Goal: Task Accomplishment & Management: Use online tool/utility

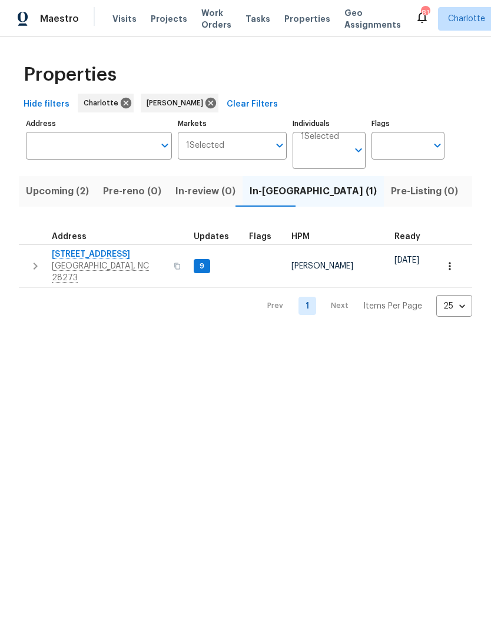
scroll to position [0, 23]
click at [442, 183] on button "Listed (30)" at bounding box center [474, 191] width 65 height 31
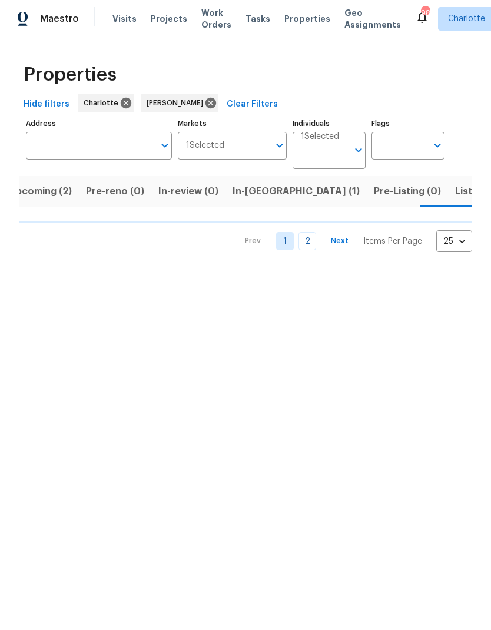
scroll to position [0, 23]
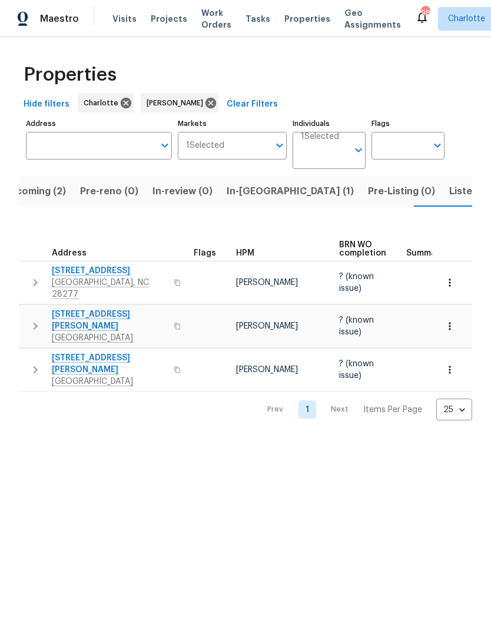
click at [102, 352] on span "[STREET_ADDRESS][PERSON_NAME]" at bounding box center [109, 364] width 115 height 24
click at [283, 439] on html "Maestro Visits Projects Work Orders Tasks Properties Geo Assignments 96 [PERSON…" at bounding box center [245, 219] width 491 height 439
click at [252, 196] on span "In-reno (1)" at bounding box center [290, 191] width 127 height 16
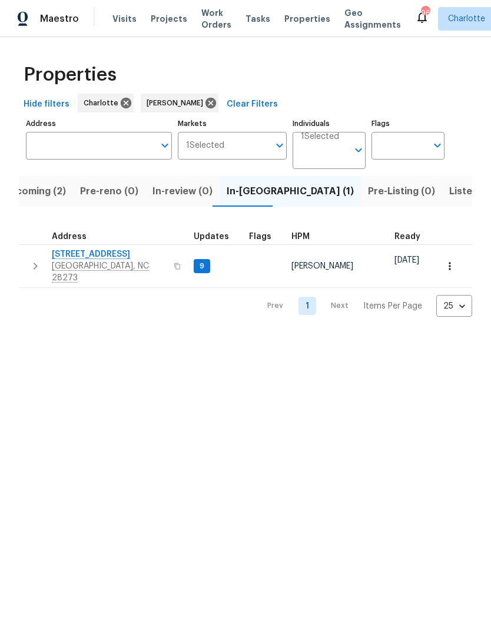
click at [38, 263] on icon "button" at bounding box center [35, 266] width 14 height 14
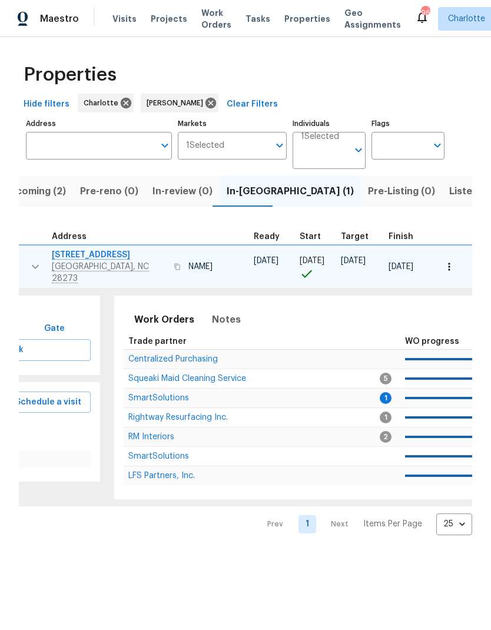
scroll to position [0, 142]
click at [163, 394] on span "SmartSolutions" at bounding box center [158, 398] width 61 height 8
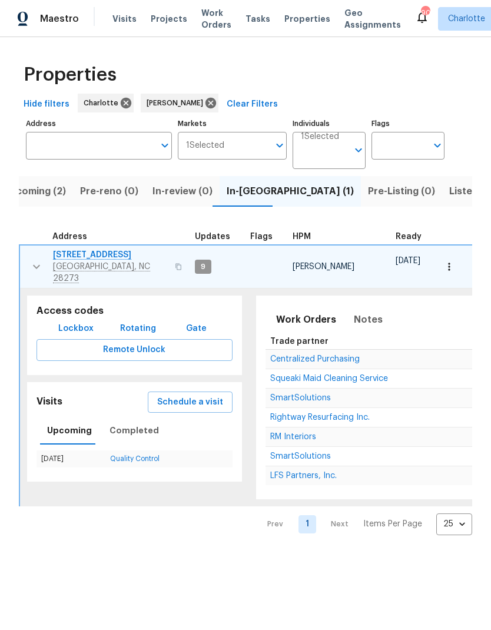
scroll to position [0, -1]
click at [42, 262] on icon "button" at bounding box center [36, 267] width 14 height 14
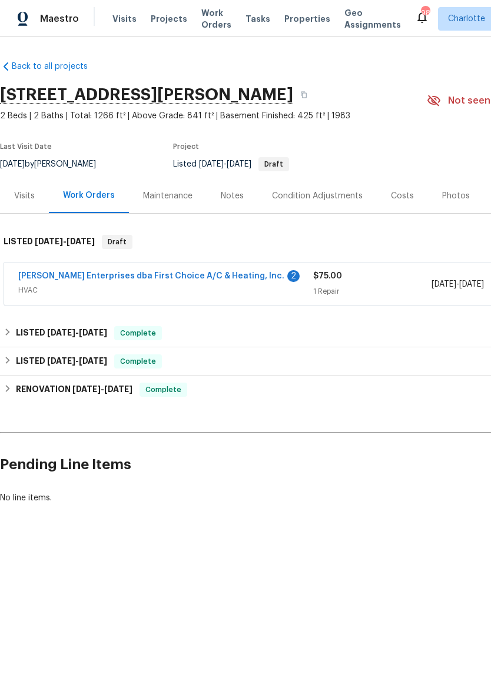
click at [245, 272] on div "Nordman Enterprises dba First Choice A/C & Heating, Inc. 2" at bounding box center [165, 277] width 295 height 14
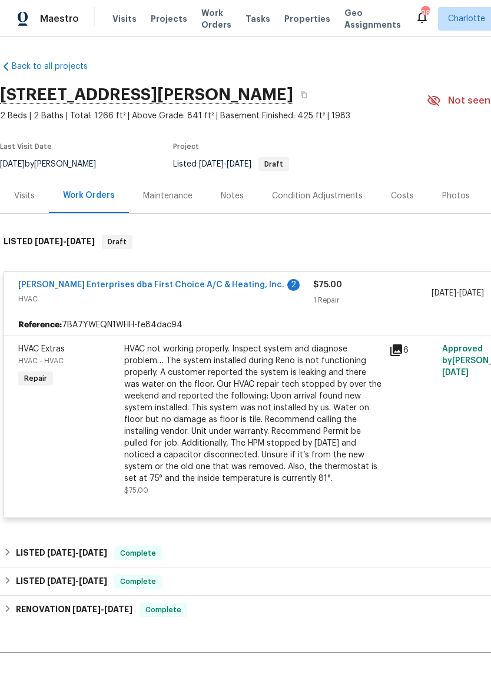
click at [235, 281] on link "Nordman Enterprises dba First Choice A/C & Heating, Inc." at bounding box center [151, 285] width 266 height 8
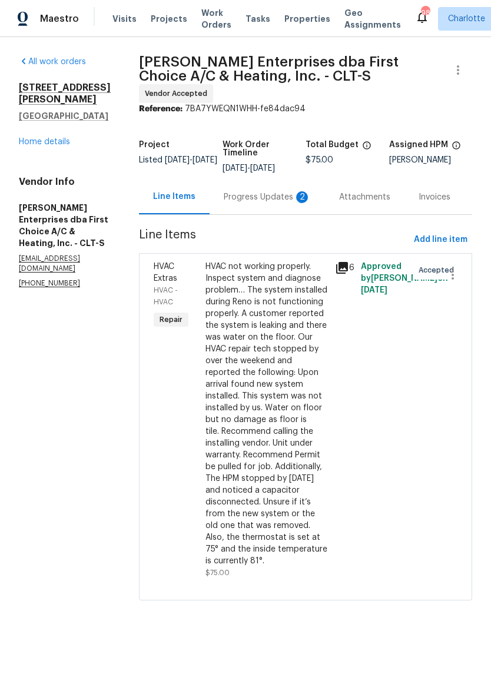
click at [273, 191] on div "Progress Updates 2" at bounding box center [267, 197] width 87 height 12
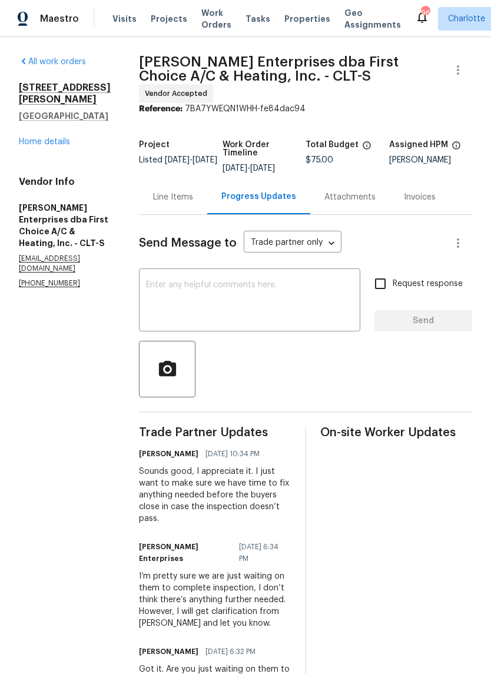
click at [67, 146] on link "Home details" at bounding box center [44, 142] width 51 height 8
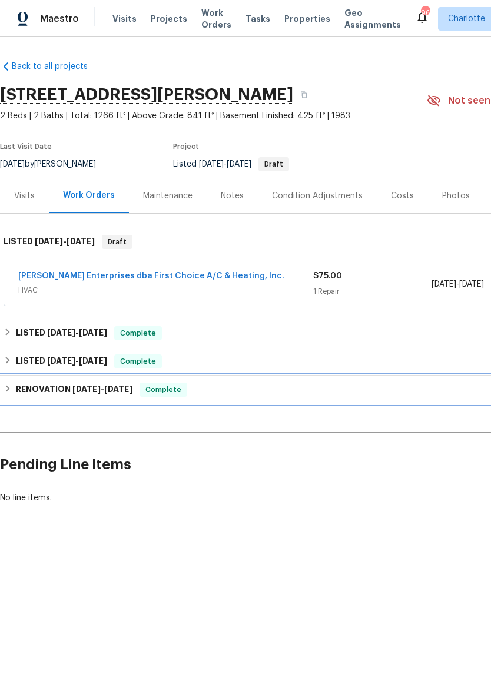
click at [34, 387] on h6 "RENOVATION 5/19/25 - 5/29/25" at bounding box center [74, 390] width 117 height 14
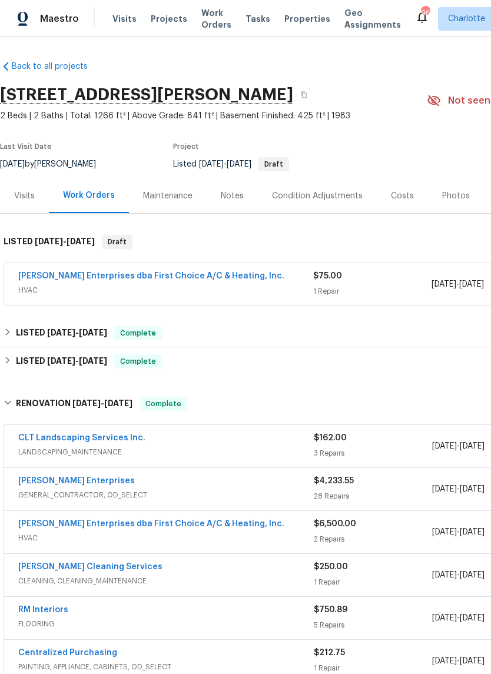
click at [170, 6] on div "Maestro Visits Projects Work Orders Tasks Properties Geo Assignments 96 Charlot…" at bounding box center [245, 18] width 491 height 37
click at [178, 14] on span "Projects" at bounding box center [169, 19] width 36 height 12
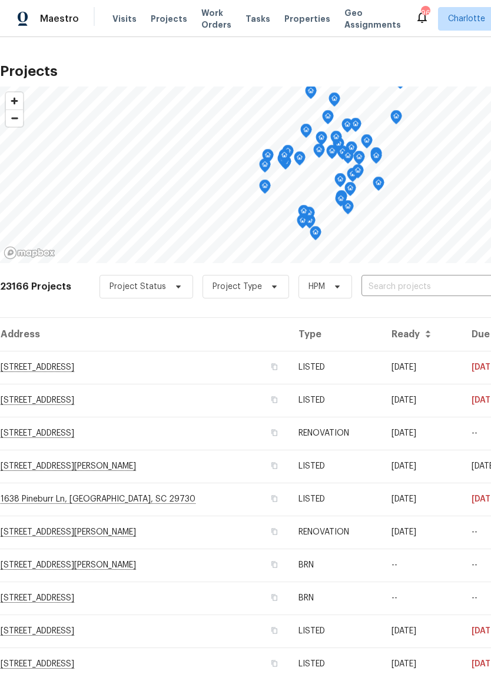
click at [420, 281] on input "text" at bounding box center [428, 287] width 135 height 18
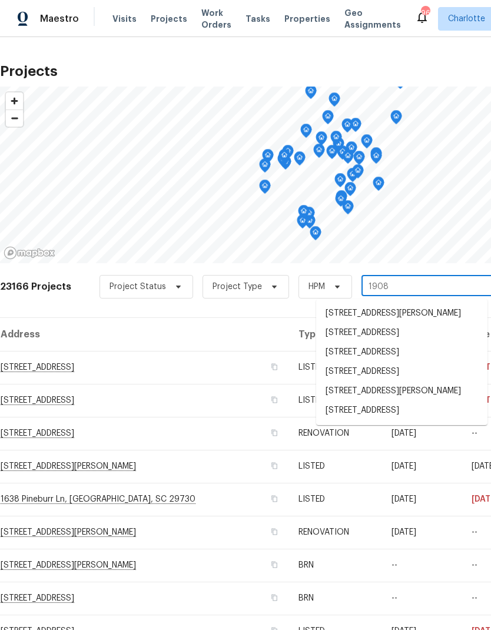
type input "1908 h"
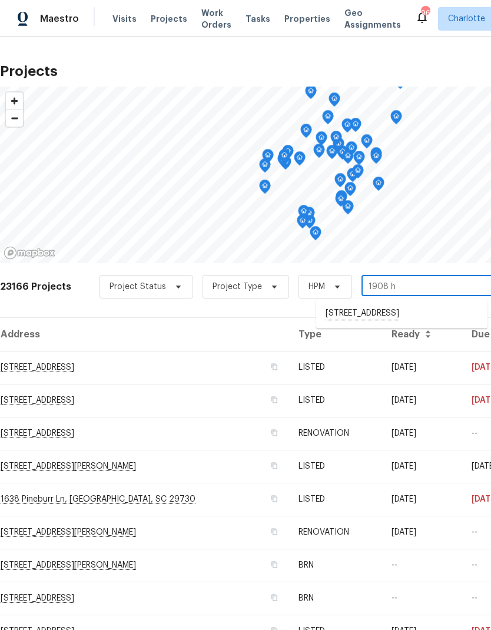
click at [380, 312] on li "1908 Harvest Ln Unit 5, Charlotte, NC 28210" at bounding box center [401, 314] width 171 height 20
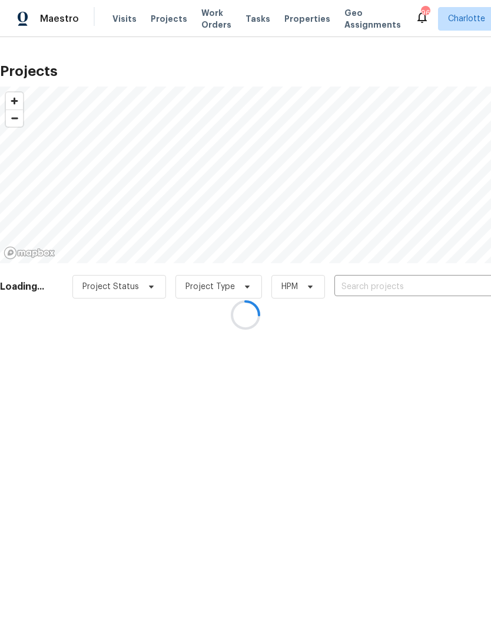
type input "1908 Harvest Ln Unit 5, Charlotte, NC 28210"
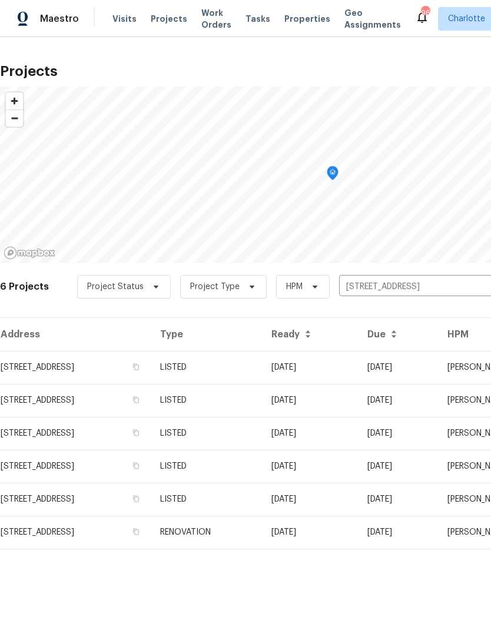
click at [124, 371] on td "1908 Harvest Ln Unit 5, Charlotte, NC 28210" at bounding box center [75, 367] width 151 height 33
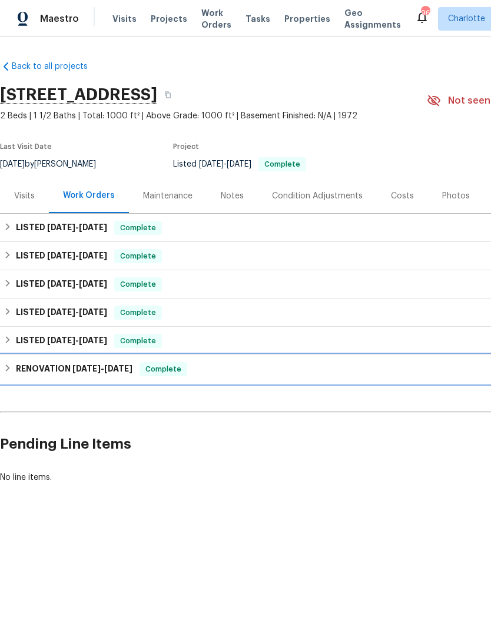
click at [94, 367] on span "5/5/25" at bounding box center [86, 368] width 28 height 8
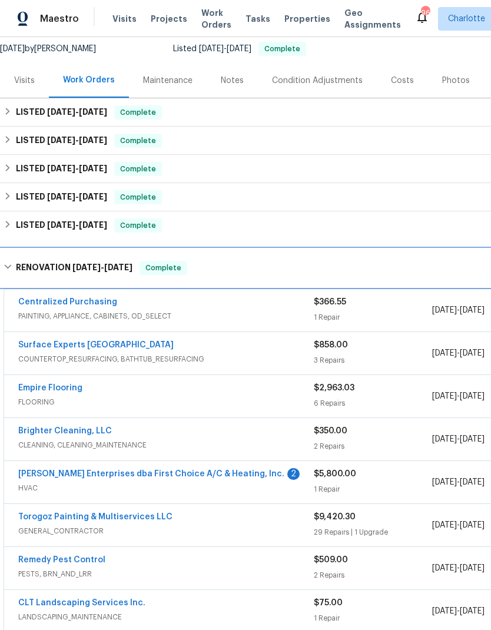
scroll to position [116, 0]
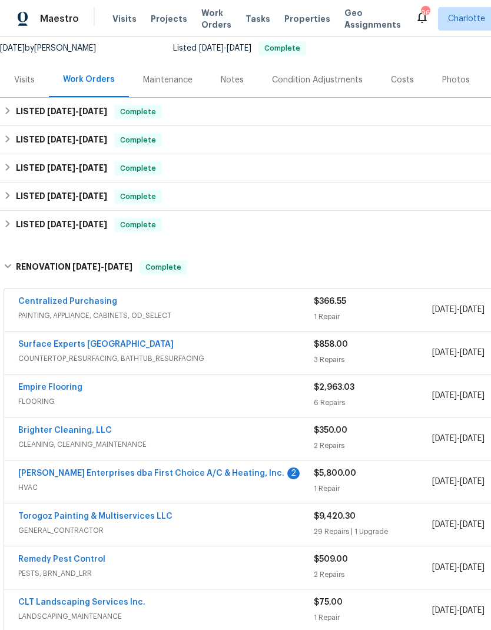
click at [232, 475] on link "Nordman Enterprises dba First Choice A/C & Heating, Inc." at bounding box center [151, 473] width 266 height 8
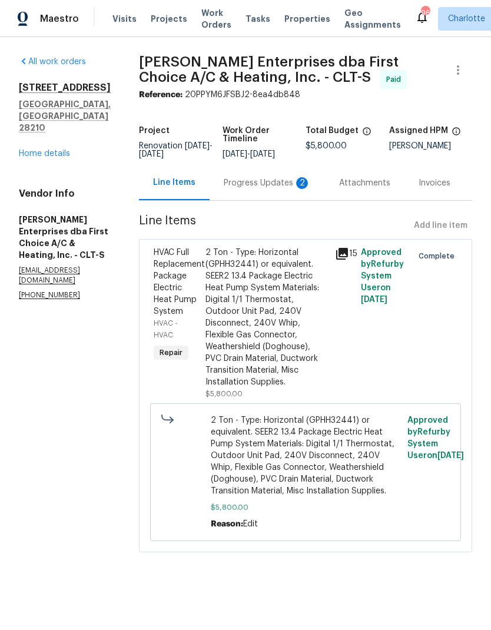
click at [296, 187] on div "2" at bounding box center [302, 183] width 12 height 12
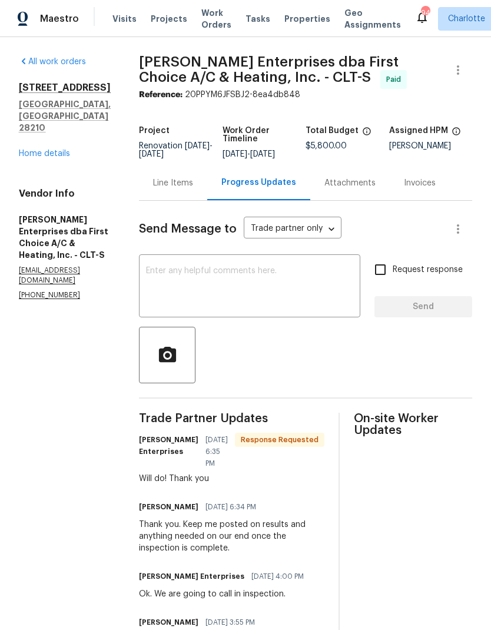
click at [255, 278] on textarea at bounding box center [249, 287] width 207 height 41
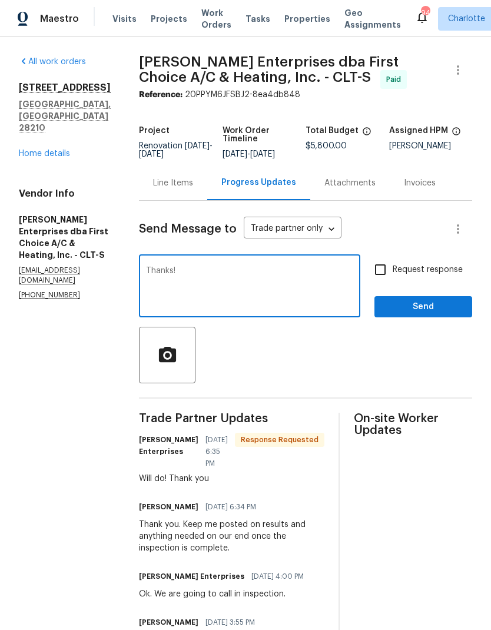
type textarea "Thanks!"
click at [422, 302] on span "Send" at bounding box center [423, 307] width 79 height 15
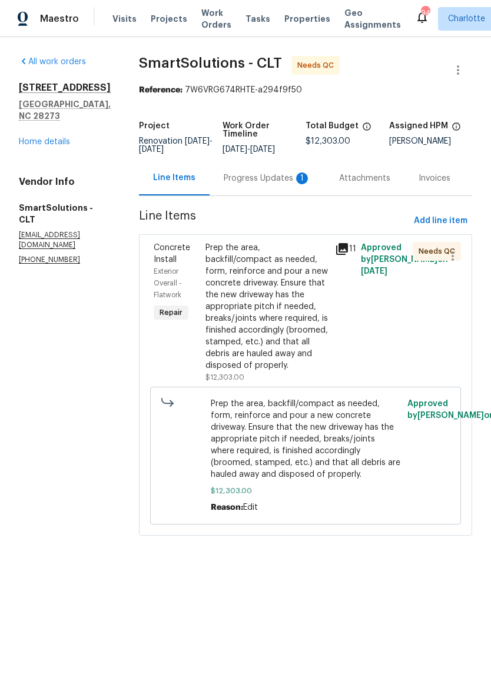
click at [281, 184] on div "Progress Updates 1" at bounding box center [267, 178] width 87 height 12
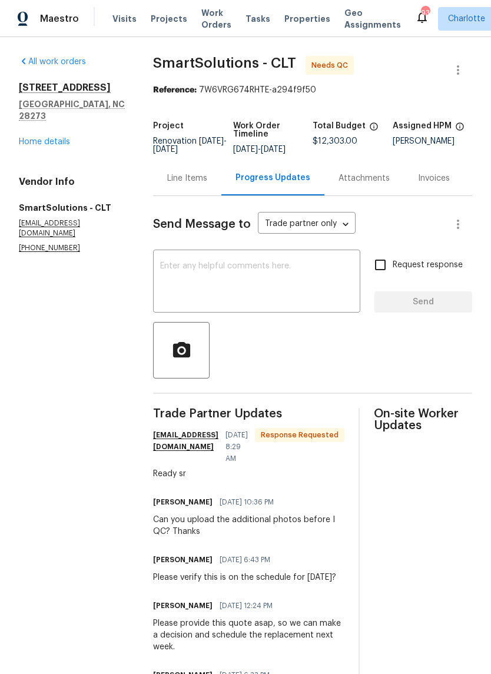
click at [208, 178] on div "Line Items" at bounding box center [187, 178] width 68 height 35
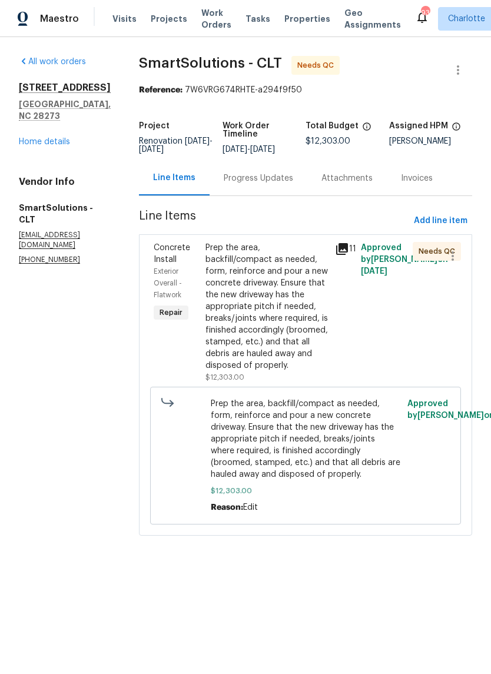
click at [294, 262] on div "Prep the area, backfill/compact as needed, form, reinforce and pour a new concr…" at bounding box center [266, 306] width 122 height 129
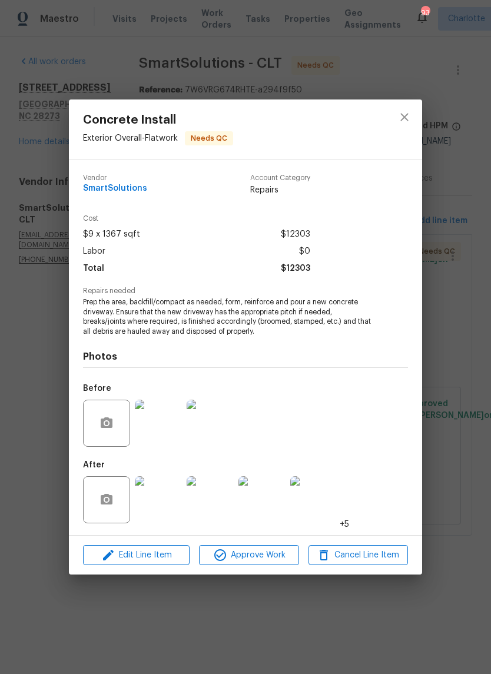
click at [169, 500] on img at bounding box center [158, 499] width 47 height 47
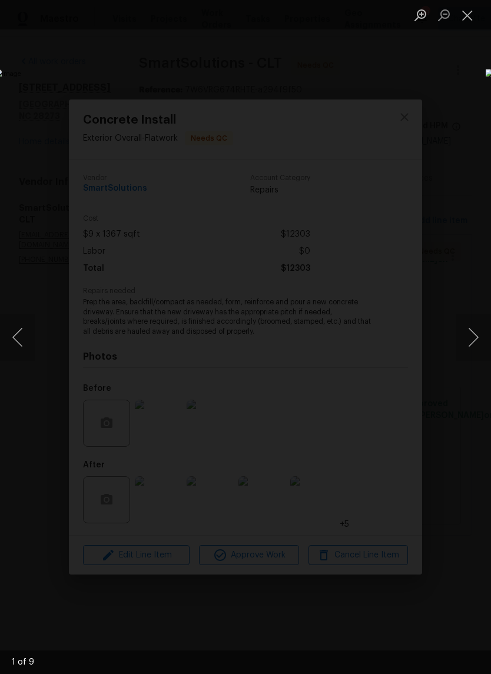
click at [478, 330] on button "Next image" at bounding box center [473, 337] width 35 height 47
click at [26, 333] on button "Previous image" at bounding box center [17, 337] width 35 height 47
click at [478, 340] on button "Next image" at bounding box center [473, 337] width 35 height 47
click at [478, 342] on button "Next image" at bounding box center [473, 337] width 35 height 47
click at [475, 338] on button "Next image" at bounding box center [473, 337] width 35 height 47
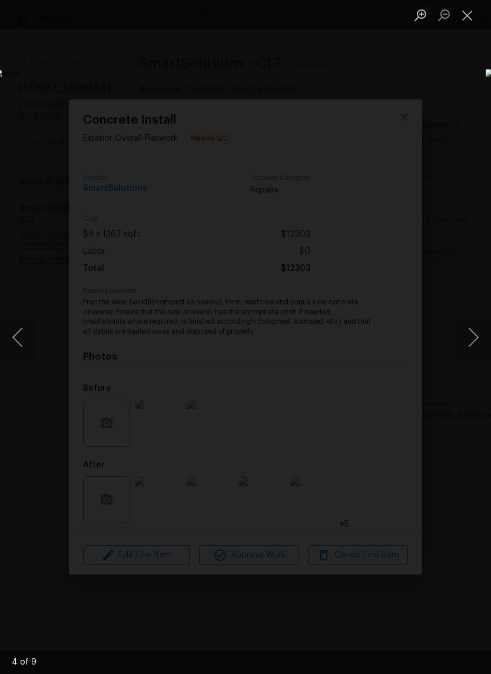
click at [476, 339] on button "Next image" at bounding box center [473, 337] width 35 height 47
click at [475, 340] on button "Next image" at bounding box center [473, 337] width 35 height 47
click at [476, 341] on button "Next image" at bounding box center [473, 337] width 35 height 47
click at [467, 15] on button "Close lightbox" at bounding box center [468, 15] width 24 height 21
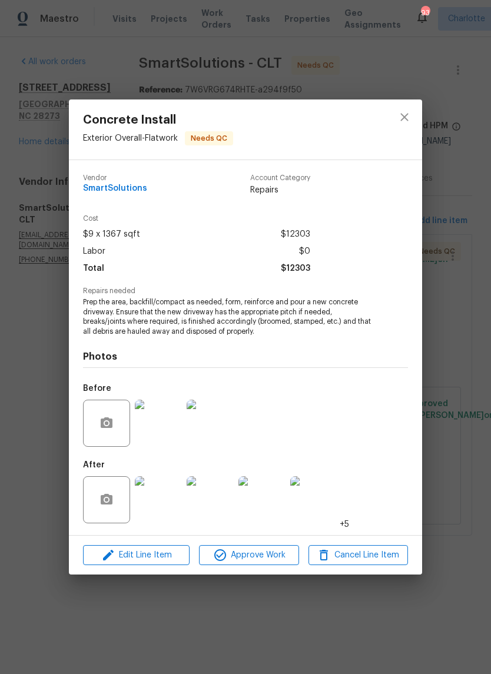
click at [385, 121] on div "Concrete Install Exterior Overall - Flatwork Needs QC" at bounding box center [245, 129] width 353 height 60
click at [410, 125] on button "close" at bounding box center [404, 117] width 28 height 28
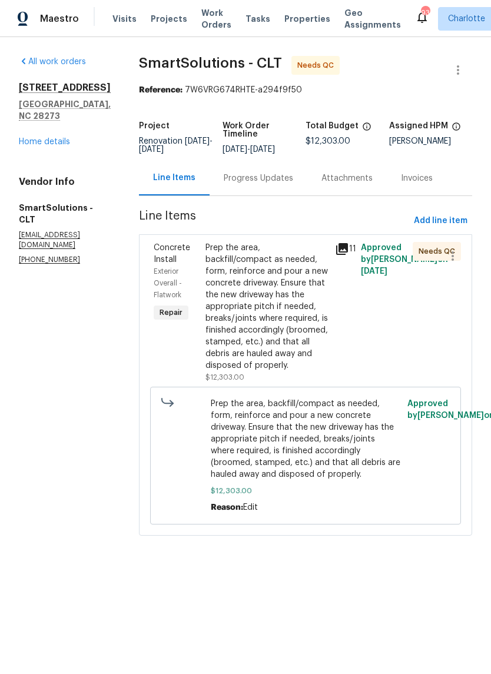
click at [277, 183] on div "Progress Updates" at bounding box center [258, 178] width 69 height 12
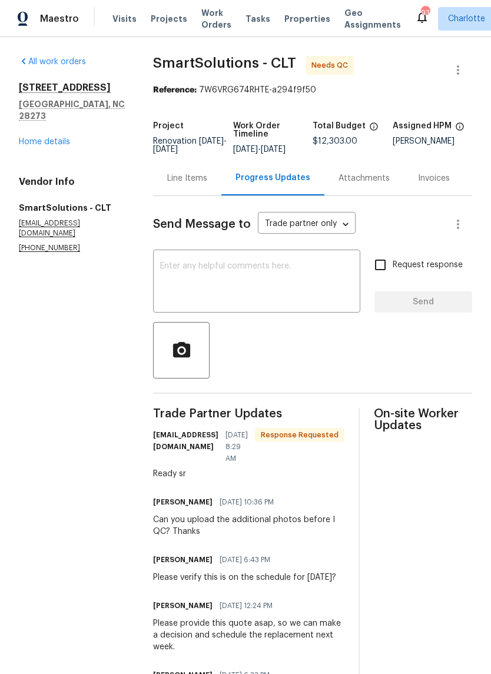
click at [288, 290] on textarea at bounding box center [256, 282] width 193 height 41
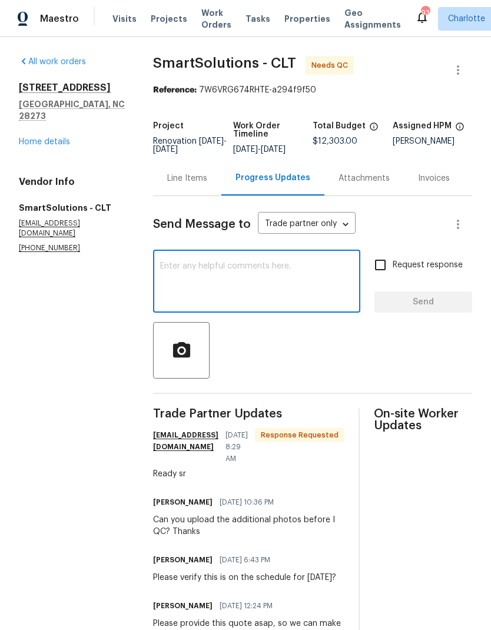
type textarea "T"
type textarea "Awesome, thanks!"
click at [420, 313] on button "Send" at bounding box center [423, 302] width 98 height 22
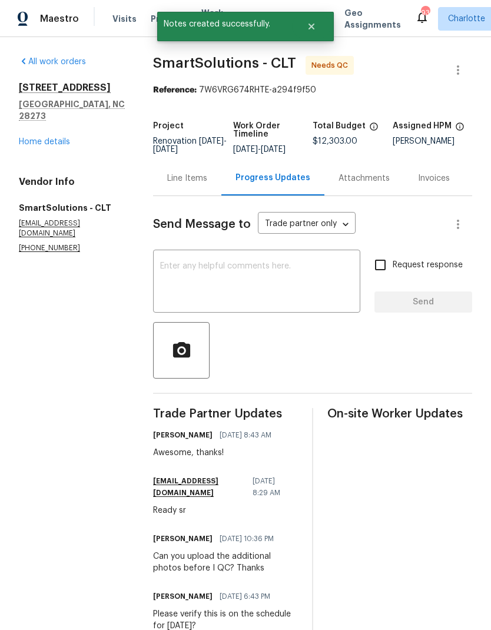
click at [195, 184] on div "Line Items" at bounding box center [187, 178] width 40 height 12
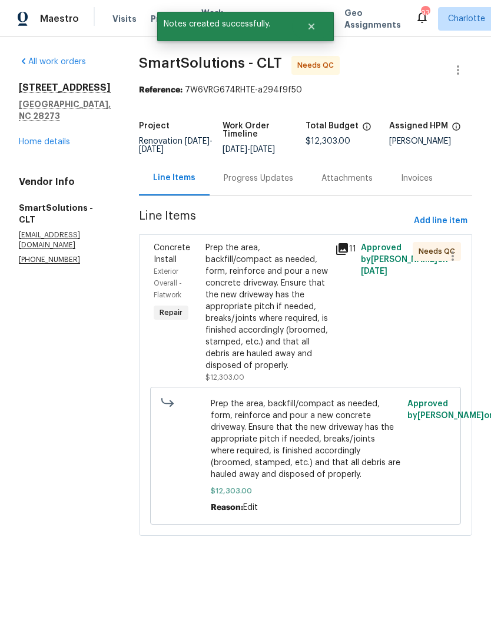
click at [289, 241] on section "SmartSolutions - CLT Needs QC Reference: 7W6VRG674RHTE-a294f9f50 Project Renova…" at bounding box center [305, 303] width 333 height 494
click at [295, 271] on div "Prep the area, backfill/compact as needed, form, reinforce and pour a new concr…" at bounding box center [266, 306] width 122 height 129
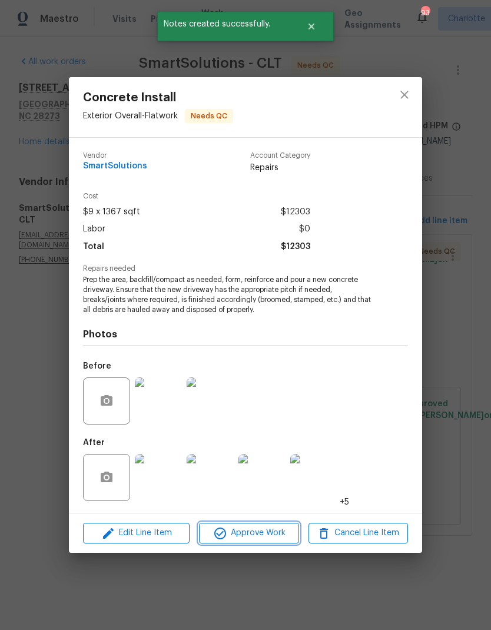
click at [290, 528] on span "Approve Work" at bounding box center [248, 533] width 92 height 15
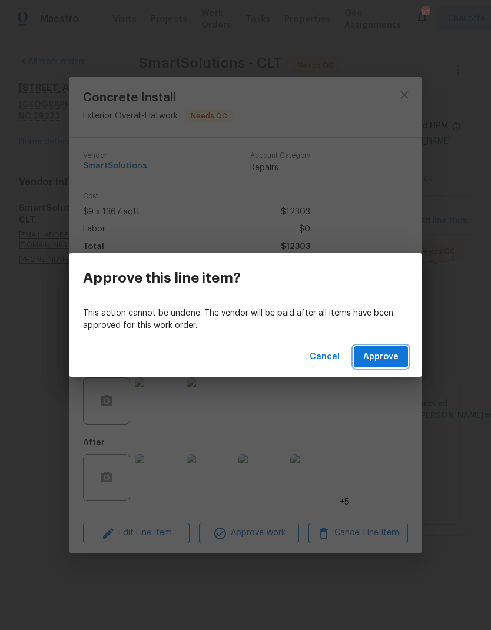
click at [400, 357] on button "Approve" at bounding box center [381, 357] width 54 height 22
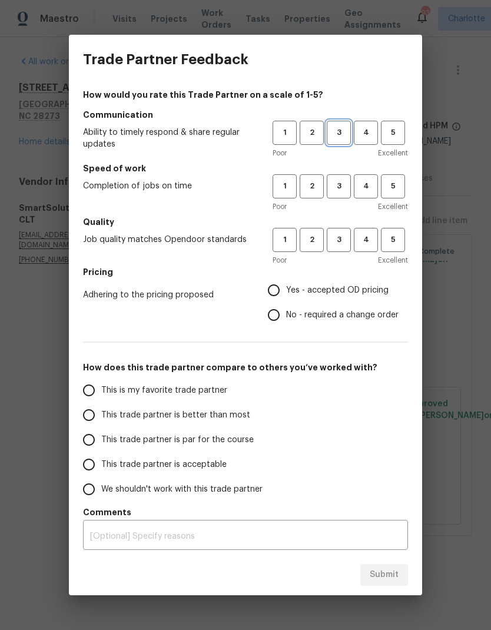
click at [342, 127] on span "3" at bounding box center [339, 133] width 22 height 14
click at [338, 182] on span "3" at bounding box center [339, 186] width 22 height 14
click at [342, 238] on span "3" at bounding box center [339, 240] width 22 height 14
click at [284, 283] on input "Yes - accepted OD pricing" at bounding box center [273, 290] width 25 height 25
radio input "true"
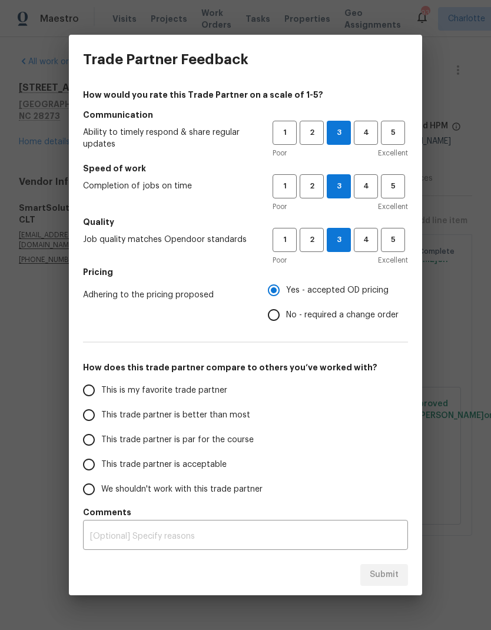
click at [92, 417] on input "This trade partner is better than most" at bounding box center [89, 415] width 25 height 25
click at [398, 560] on div "Submit" at bounding box center [245, 574] width 353 height 41
click at [390, 568] on span "Submit" at bounding box center [384, 574] width 29 height 15
radio input "true"
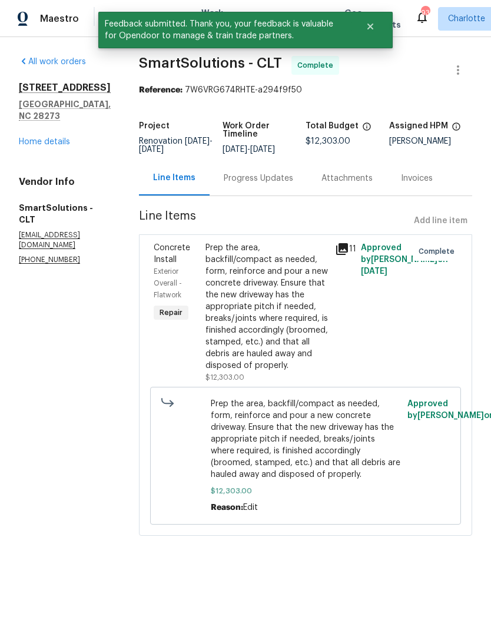
click at [52, 138] on link "Home details" at bounding box center [44, 142] width 51 height 8
